Goal: Information Seeking & Learning: Check status

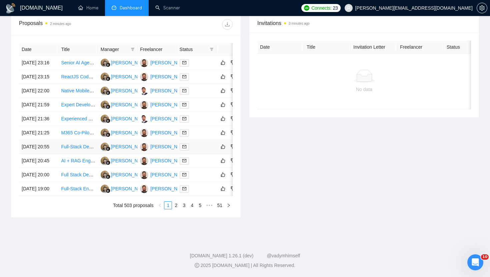
scroll to position [331, 0]
click at [176, 206] on link "2" at bounding box center [175, 205] width 7 height 7
click at [183, 205] on link "3" at bounding box center [183, 205] width 7 height 7
click at [175, 209] on link "2" at bounding box center [175, 205] width 7 height 7
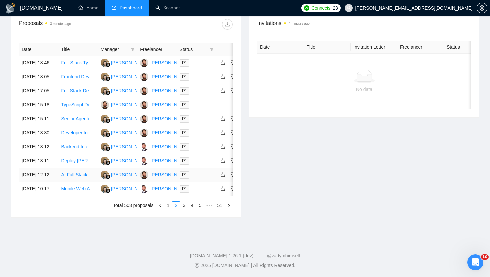
scroll to position [281, 0]
click at [169, 209] on link "1" at bounding box center [167, 205] width 7 height 7
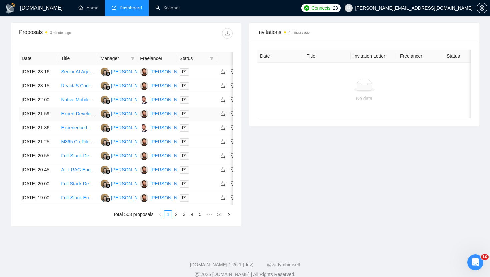
scroll to position [0, 20]
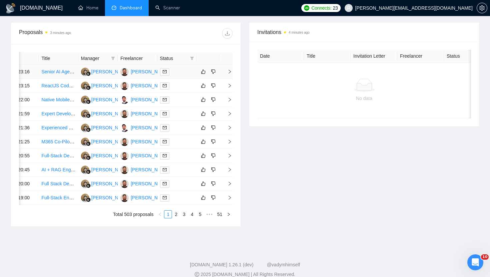
click at [230, 74] on icon "right" at bounding box center [229, 71] width 5 height 5
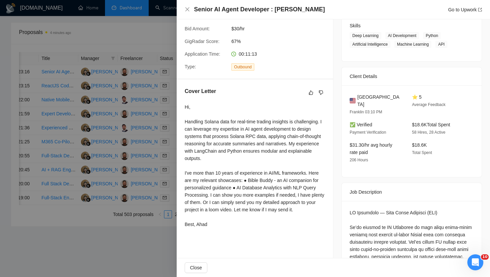
scroll to position [106, 0]
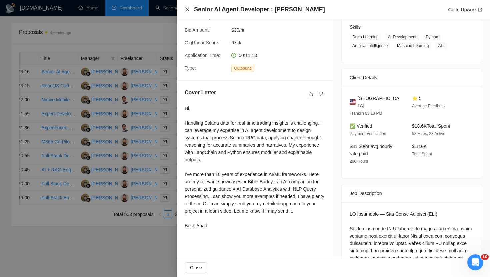
click at [188, 10] on icon "close" at bounding box center [187, 9] width 5 height 5
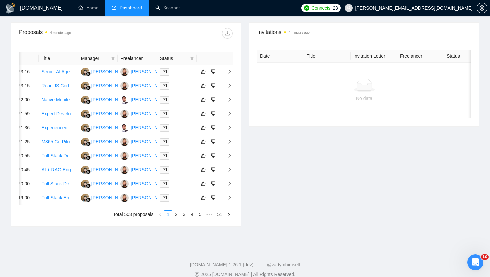
click at [233, 95] on div "Date Title Manager Freelancer Status [DATE] 23:16 Senior AI Agent Developer : […" at bounding box center [126, 135] width 230 height 182
click at [229, 88] on icon "right" at bounding box center [230, 86] width 2 height 4
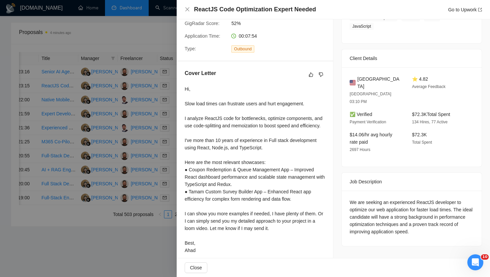
scroll to position [139, 0]
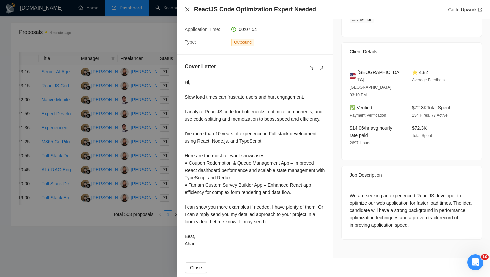
click at [187, 10] on icon "close" at bounding box center [187, 9] width 4 height 4
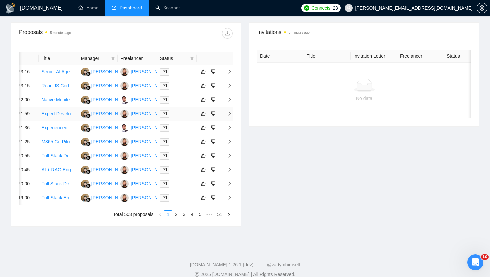
click at [229, 121] on td at bounding box center [225, 114] width 13 height 14
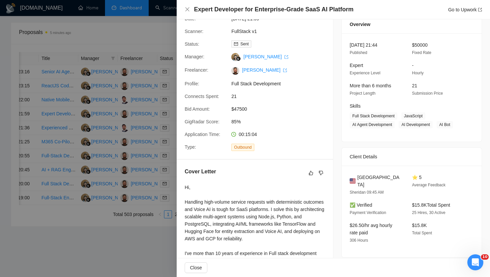
scroll to position [0, 0]
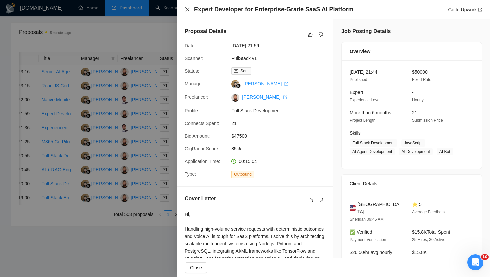
click at [187, 8] on icon "close" at bounding box center [187, 9] width 5 height 5
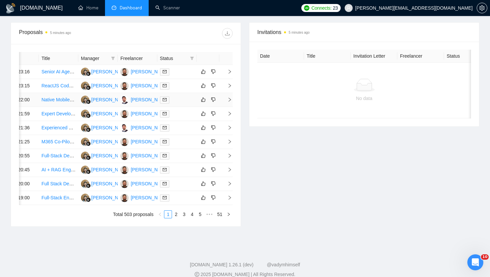
click at [228, 102] on icon "right" at bounding box center [229, 99] width 5 height 5
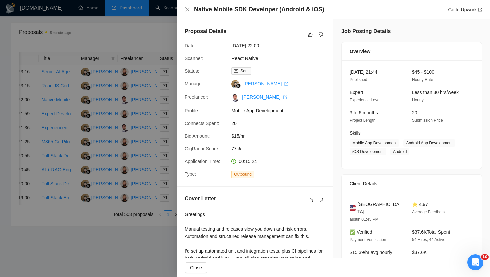
click at [171, 68] on div at bounding box center [245, 138] width 490 height 277
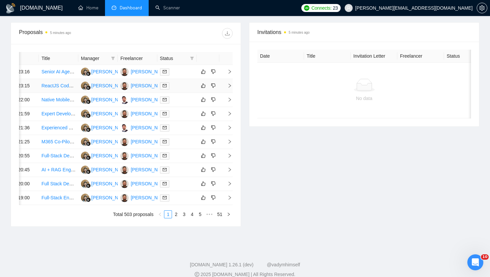
click at [223, 88] on span "right" at bounding box center [227, 85] width 10 height 5
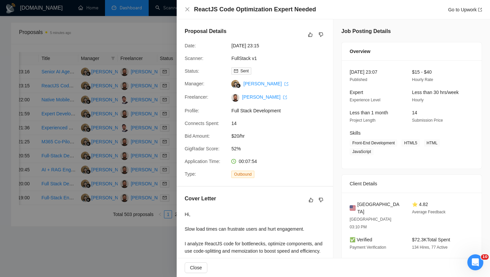
click at [173, 88] on div at bounding box center [245, 138] width 490 height 277
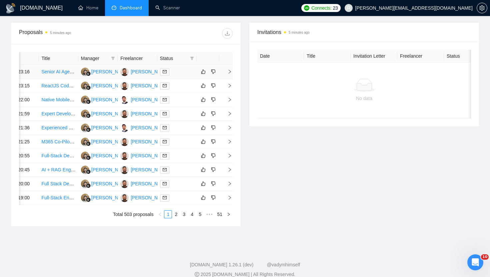
click at [227, 77] on td at bounding box center [225, 72] width 13 height 14
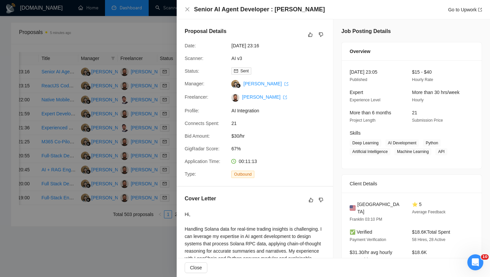
click at [164, 112] on div at bounding box center [245, 138] width 490 height 277
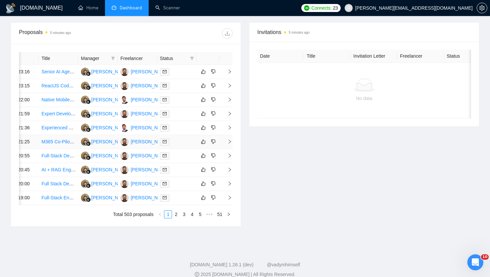
click at [228, 144] on icon "right" at bounding box center [229, 141] width 5 height 5
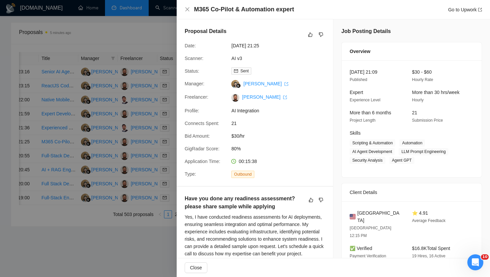
click at [177, 182] on div "Proposal Details Date: [DATE] 21:25 Scanner: AI v3 Status: Sent Manager: [PERSO…" at bounding box center [255, 102] width 156 height 167
click at [158, 172] on div at bounding box center [245, 138] width 490 height 277
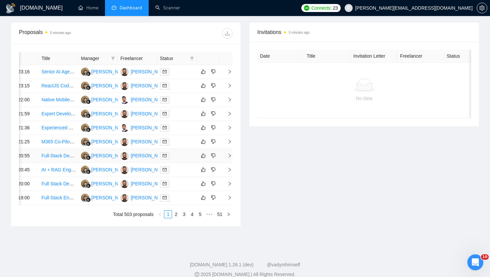
click at [230, 158] on icon "right" at bounding box center [229, 155] width 5 height 5
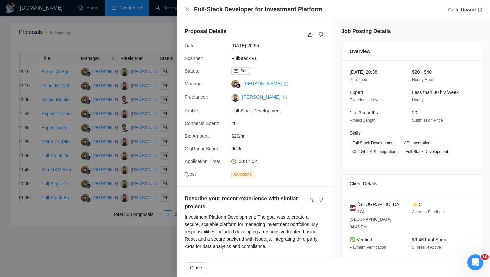
click at [167, 194] on div at bounding box center [245, 138] width 490 height 277
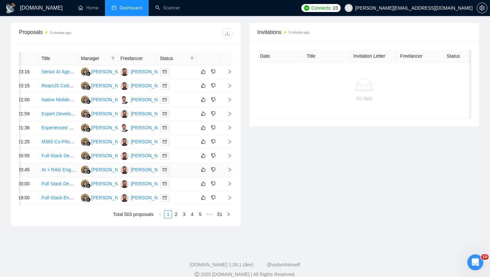
click at [230, 177] on td at bounding box center [225, 170] width 13 height 14
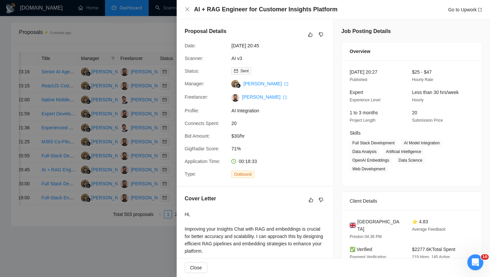
click at [157, 211] on div at bounding box center [245, 138] width 490 height 277
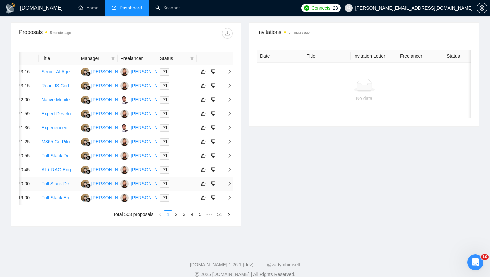
click at [230, 186] on icon "right" at bounding box center [230, 184] width 2 height 4
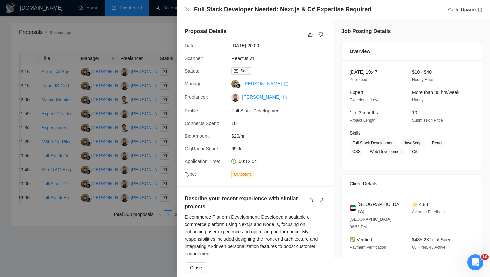
click at [161, 231] on div at bounding box center [245, 138] width 490 height 277
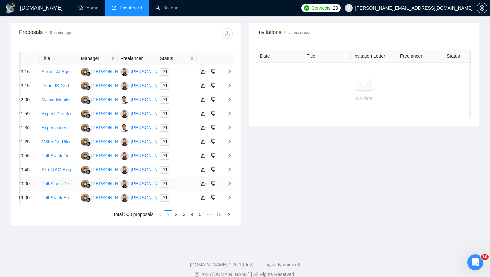
scroll to position [331, 0]
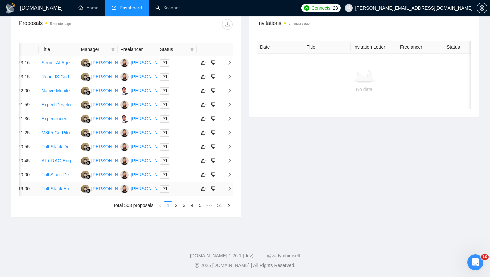
click at [227, 187] on icon "right" at bounding box center [229, 188] width 5 height 5
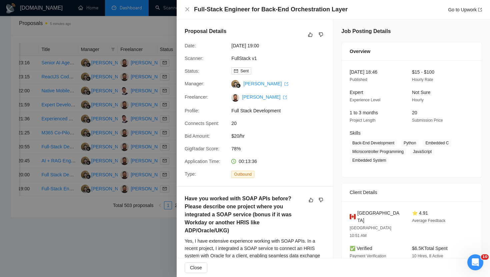
click at [149, 164] on div at bounding box center [245, 138] width 490 height 277
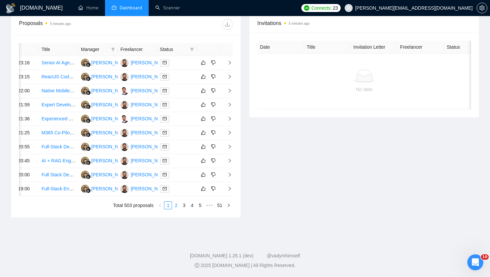
click at [177, 208] on link "2" at bounding box center [175, 205] width 7 height 7
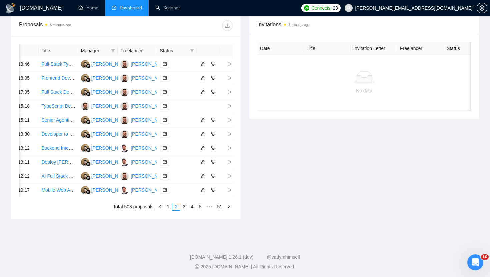
click at [233, 126] on div "Date Title Manager Freelancer Status [DATE] 18:46 Full-Stack TypeScript Enginee…" at bounding box center [126, 127] width 230 height 182
click at [230, 108] on icon "right" at bounding box center [230, 106] width 2 height 4
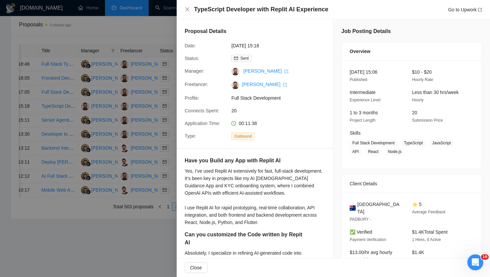
click at [147, 111] on div at bounding box center [245, 138] width 490 height 277
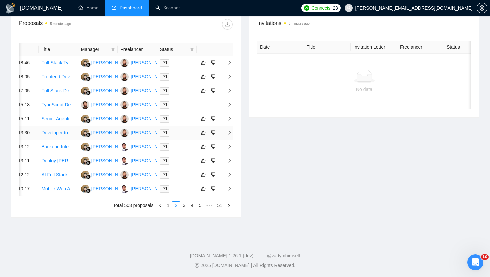
scroll to position [331, 0]
click at [185, 205] on link "3" at bounding box center [183, 205] width 7 height 7
click at [170, 209] on link "1" at bounding box center [167, 205] width 7 height 7
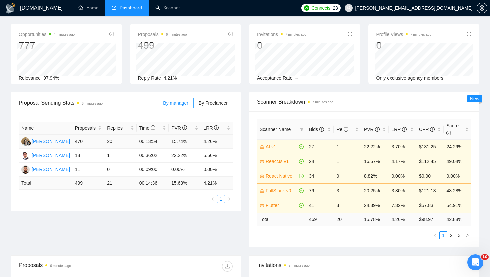
scroll to position [0, 0]
